Goal: Transaction & Acquisition: Obtain resource

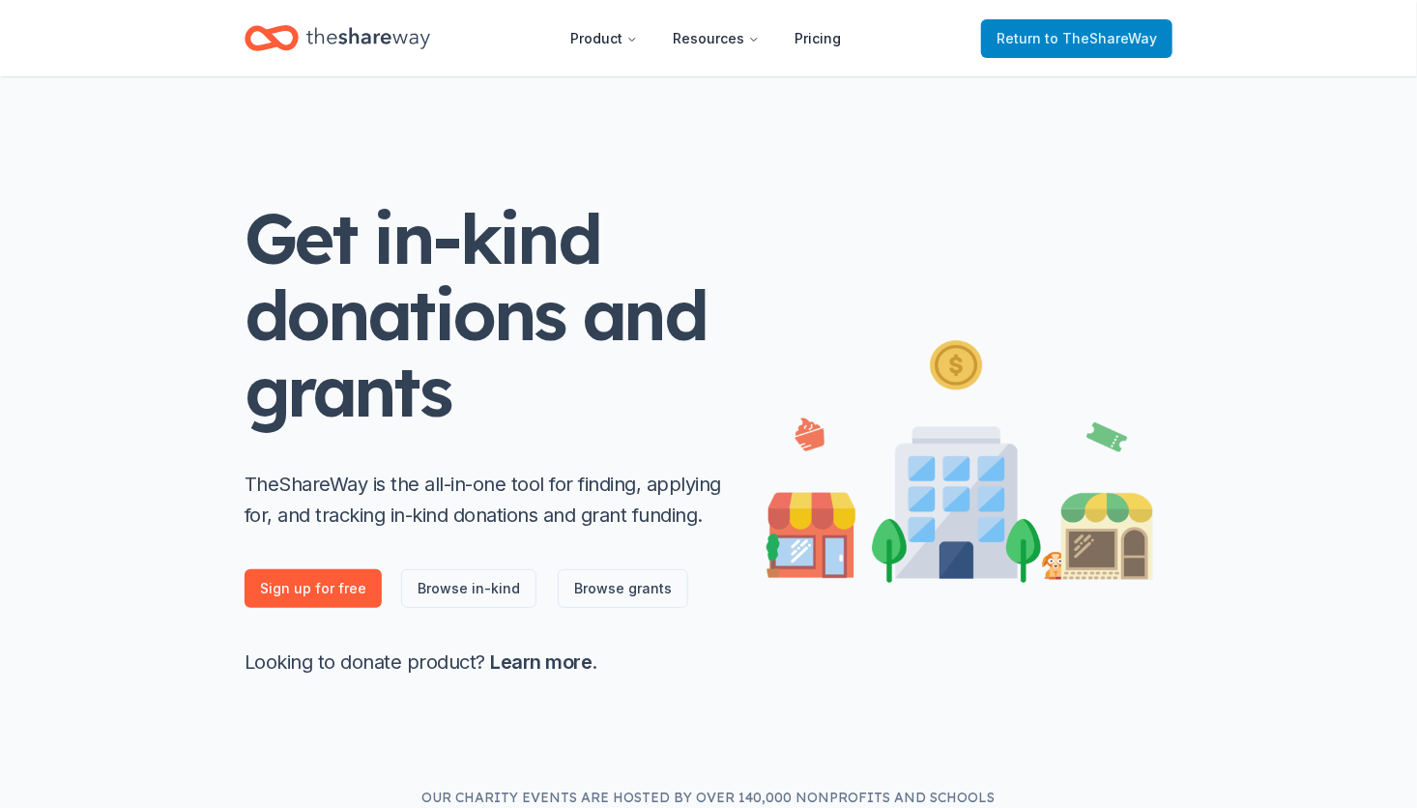
click at [1053, 34] on span "to TheShareWay" at bounding box center [1101, 38] width 112 height 16
click at [1073, 34] on span "to TheShareWay" at bounding box center [1101, 38] width 112 height 16
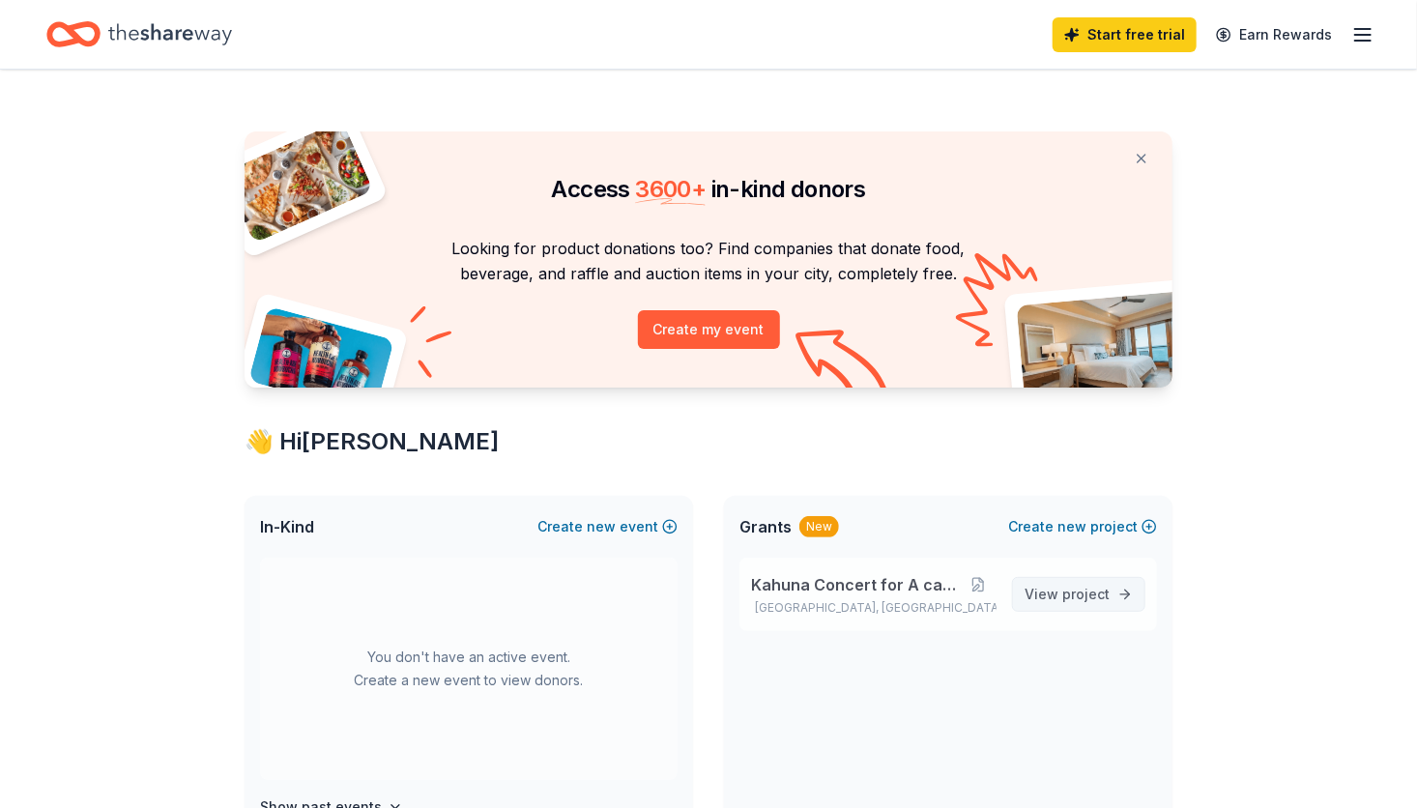
click at [1100, 603] on span "View project" at bounding box center [1066, 594] width 85 height 23
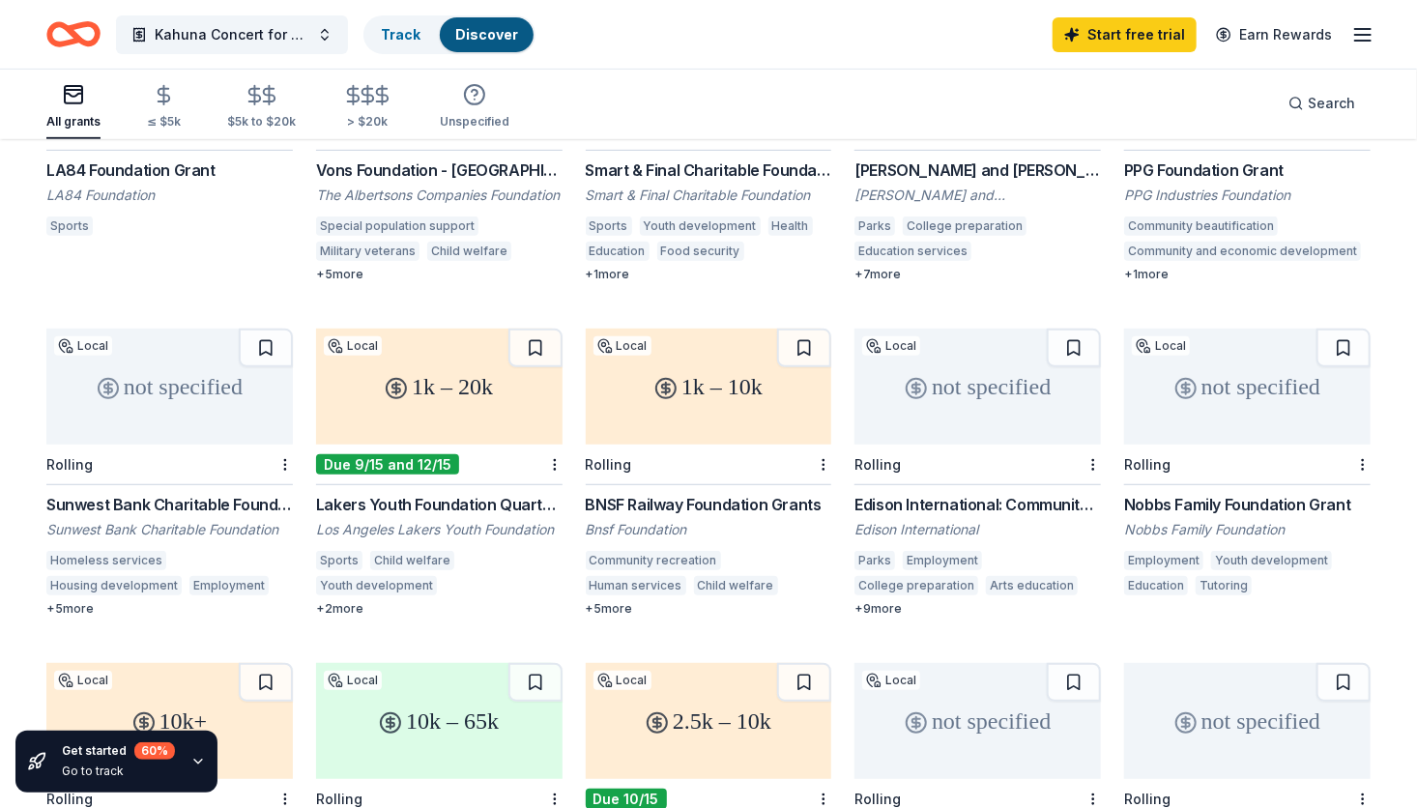
scroll to position [348, 0]
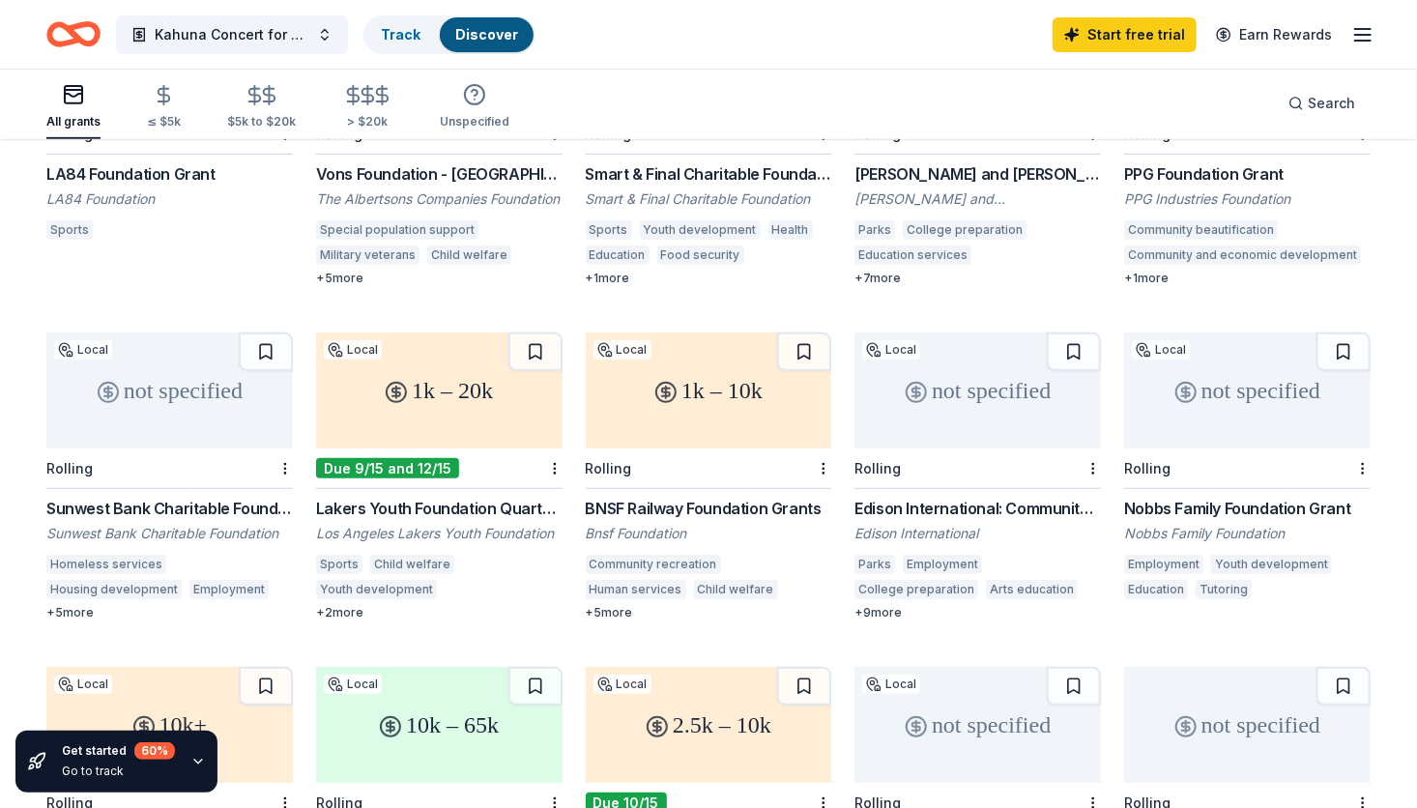
click at [446, 398] on div "1k – 20k" at bounding box center [439, 390] width 246 height 116
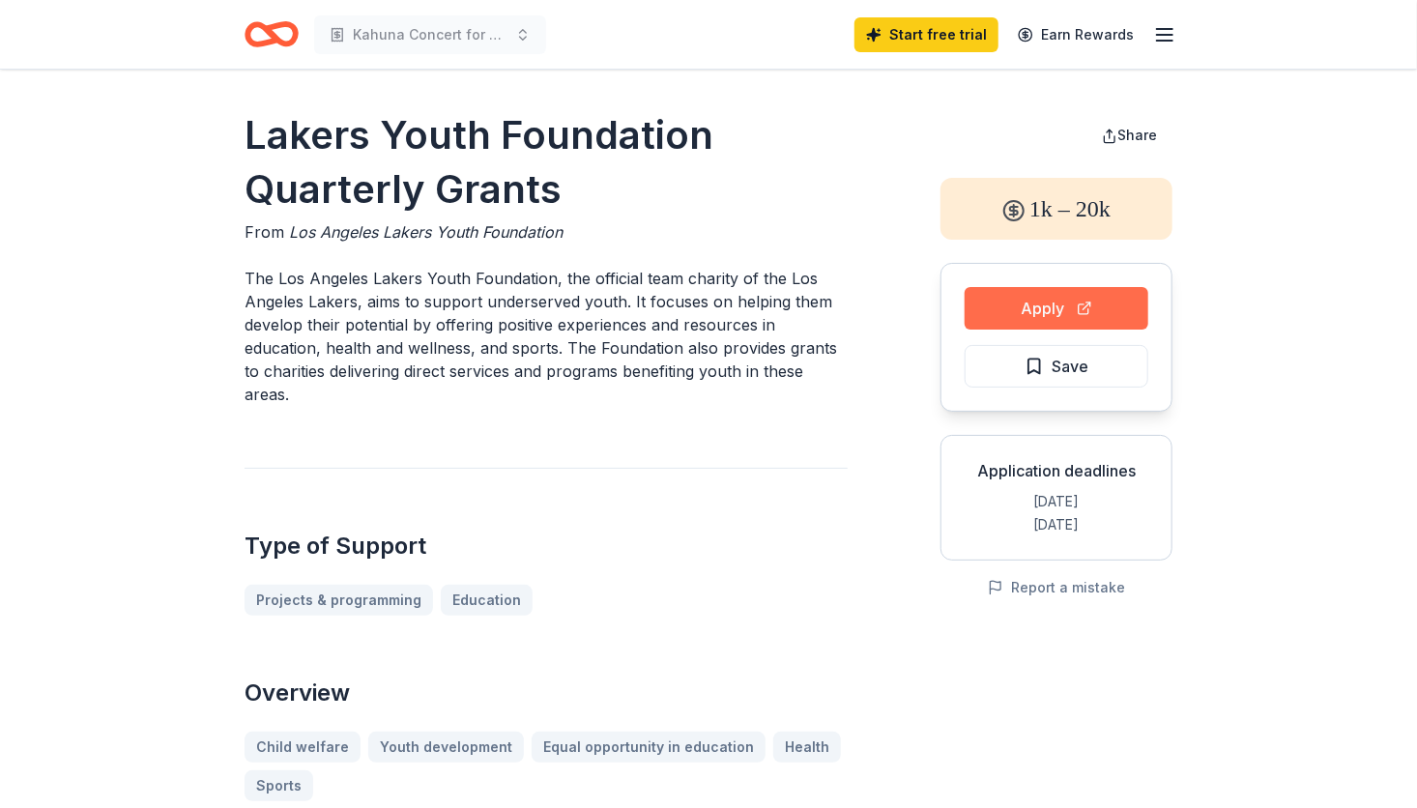
click at [1051, 296] on button "Apply" at bounding box center [1056, 308] width 184 height 43
